Goal: Purchase product/service

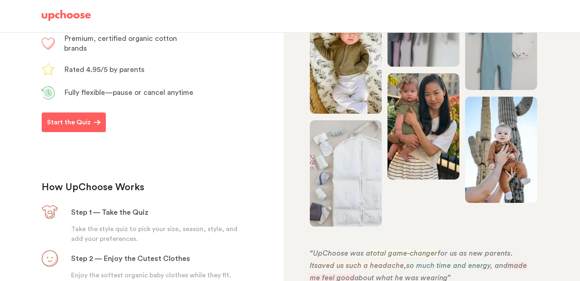
scroll to position [180, 0]
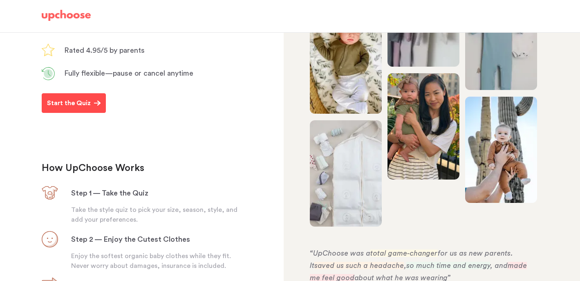
click at [76, 108] on p "Start the Quiz" at bounding box center [69, 103] width 44 height 10
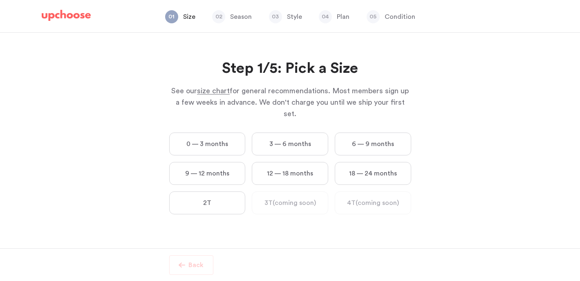
click at [202, 132] on label "0 — 3 months" at bounding box center [207, 143] width 76 height 23
click at [0, 0] on months "0 — 3 months" at bounding box center [0, 0] width 0 height 0
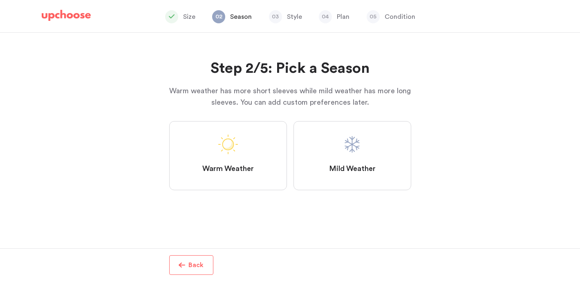
click at [252, 173] on label "Warm Weather" at bounding box center [228, 155] width 118 height 69
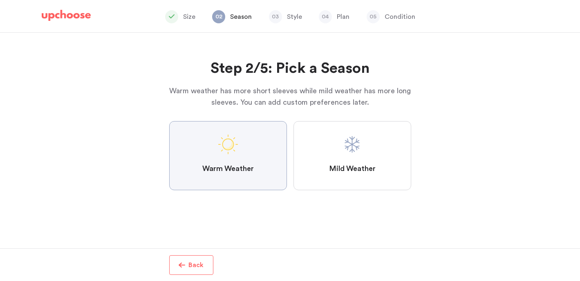
click at [0, 0] on Weather "Warm Weather" at bounding box center [0, 0] width 0 height 0
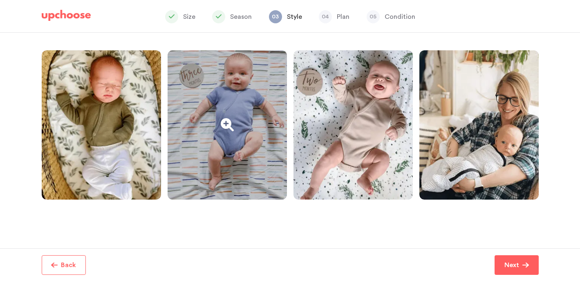
scroll to position [180, 0]
